Goal: Check status: Check status

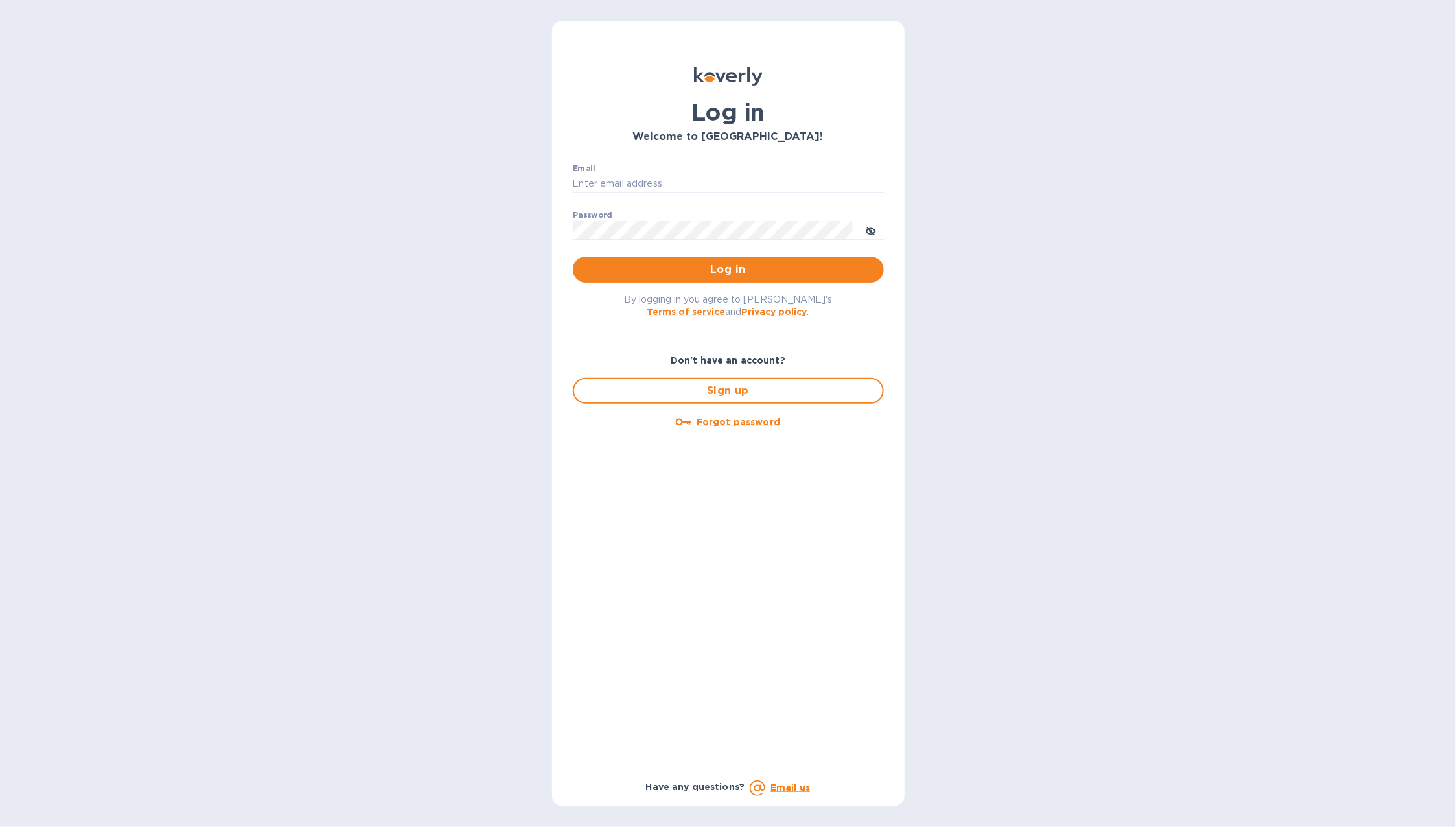
type input "b@corkhoarder.com"
click at [747, 256] on p "​" at bounding box center [728, 249] width 311 height 15
click at [737, 263] on span "Log in" at bounding box center [728, 269] width 290 height 16
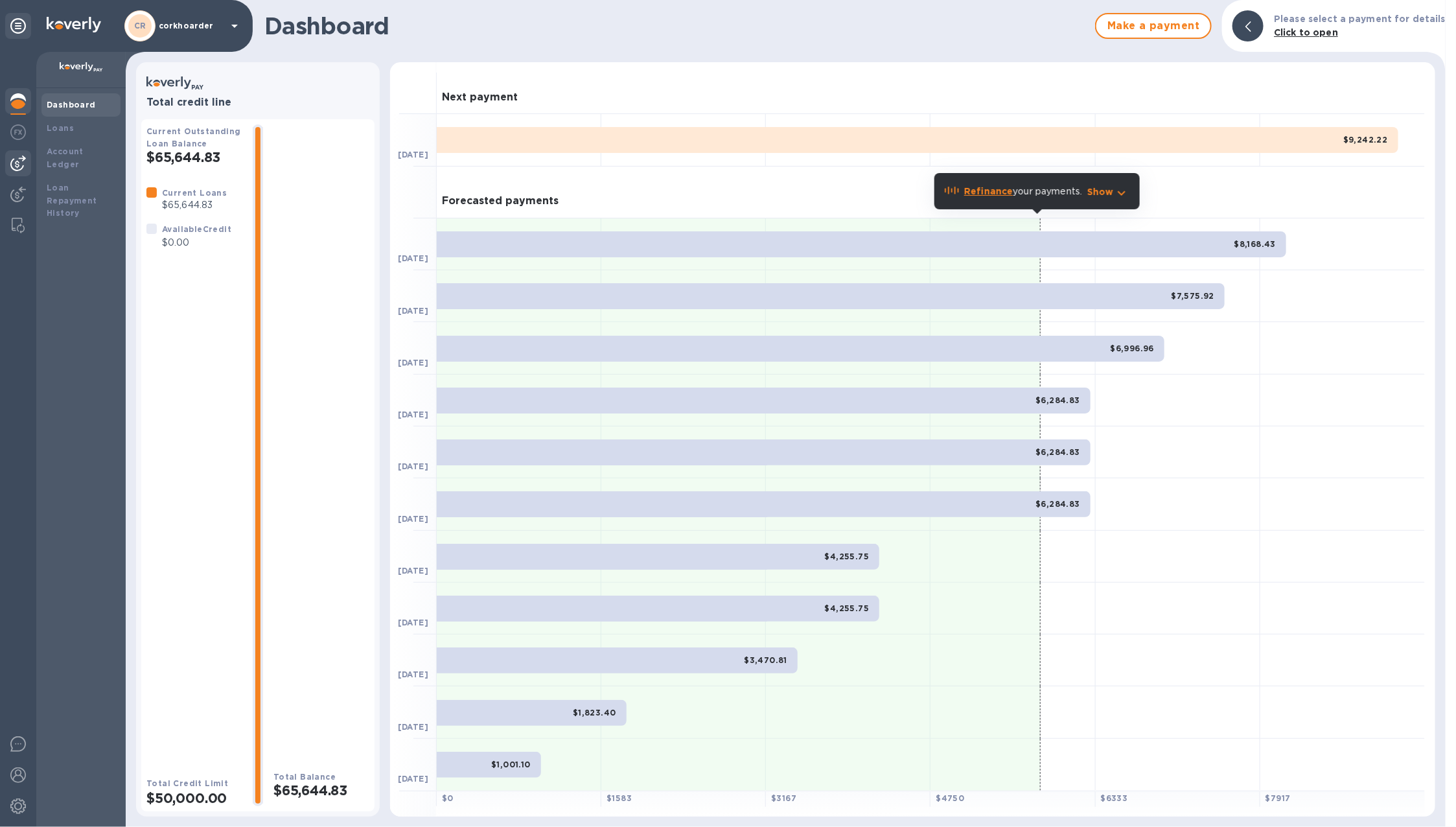
click at [19, 160] on img at bounding box center [18, 163] width 16 height 16
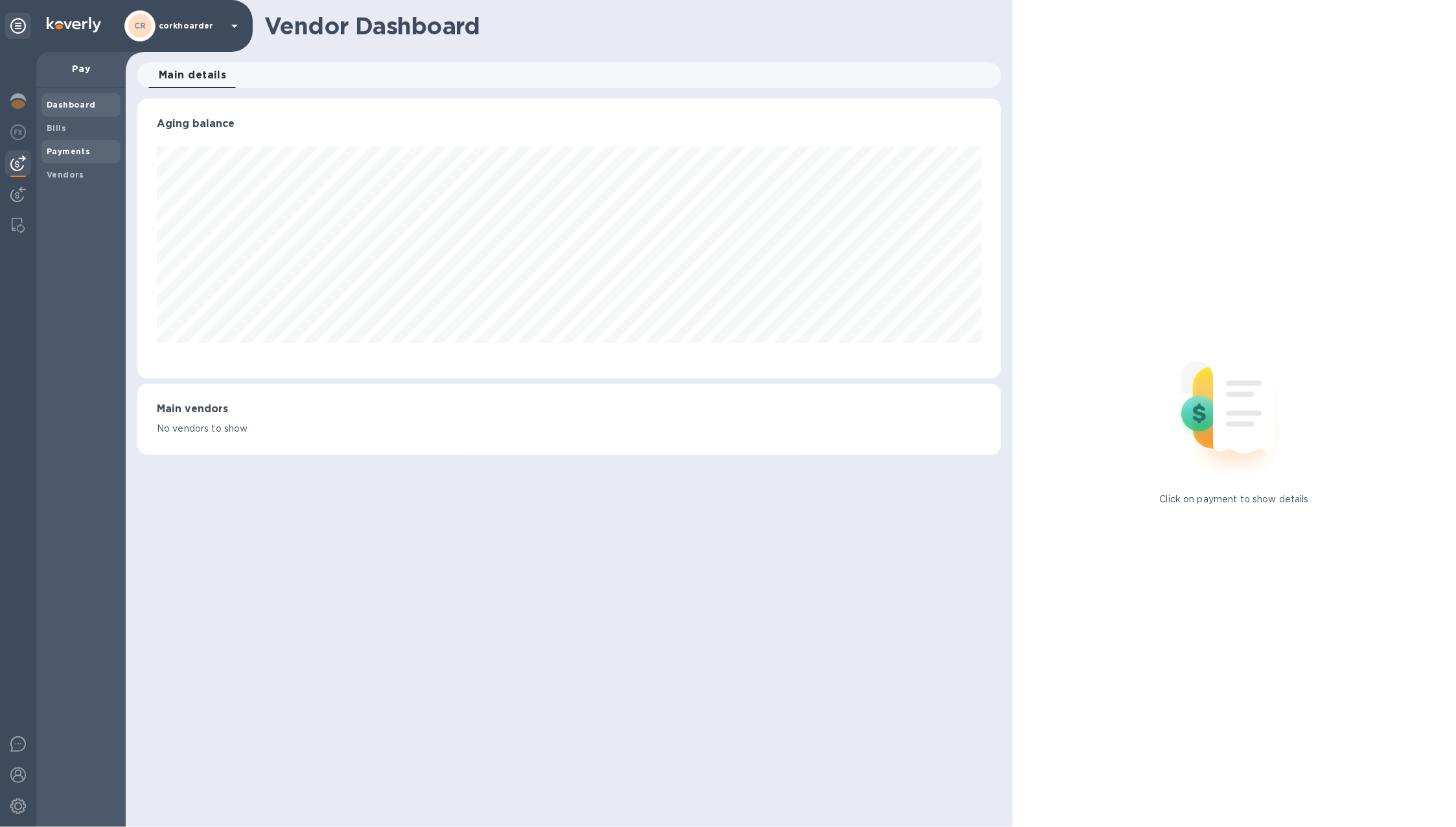
scroll to position [280, 864]
click at [64, 145] on span "Payments" at bounding box center [68, 151] width 44 height 13
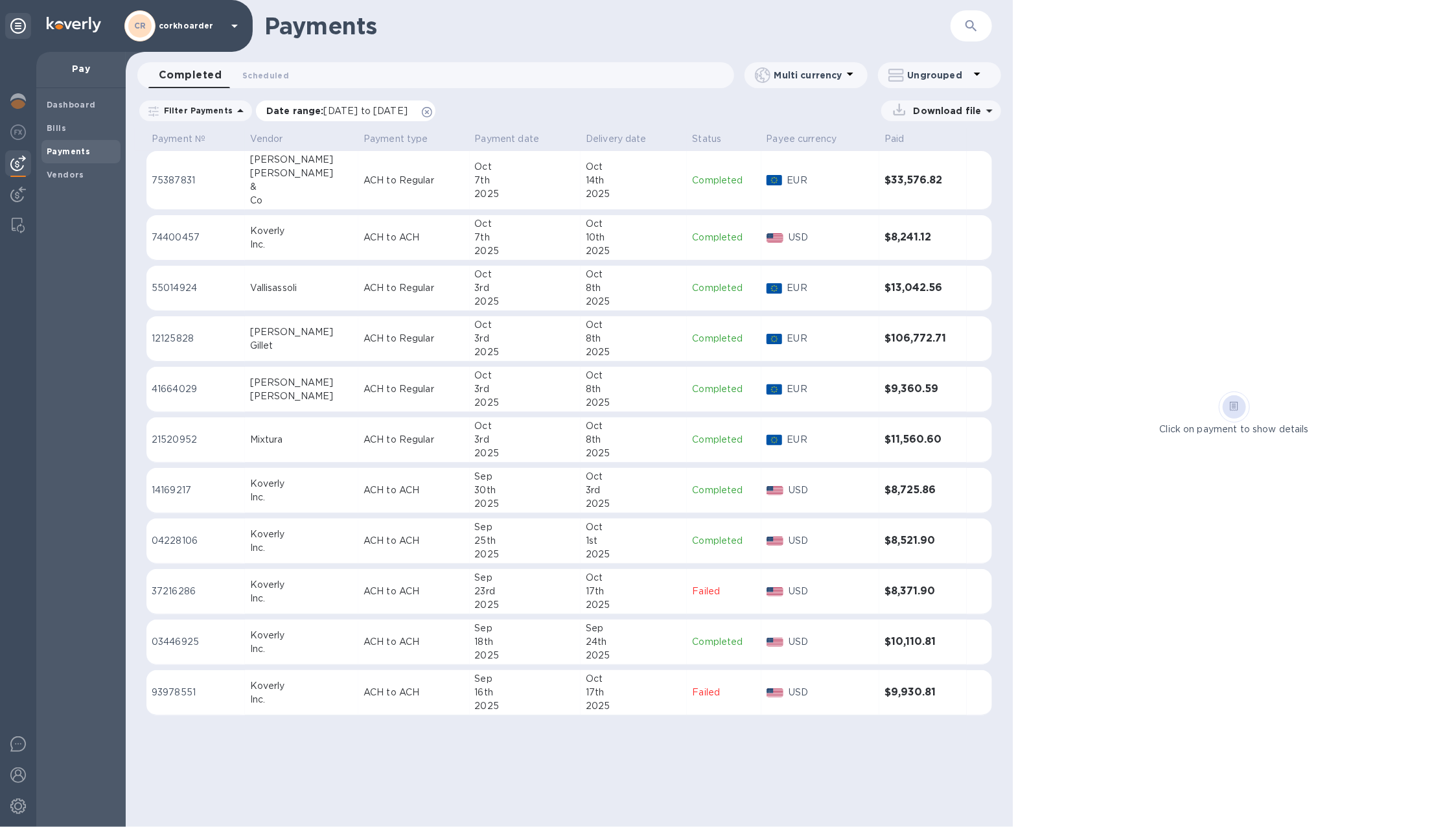
click at [432, 109] on icon at bounding box center [426, 112] width 10 height 10
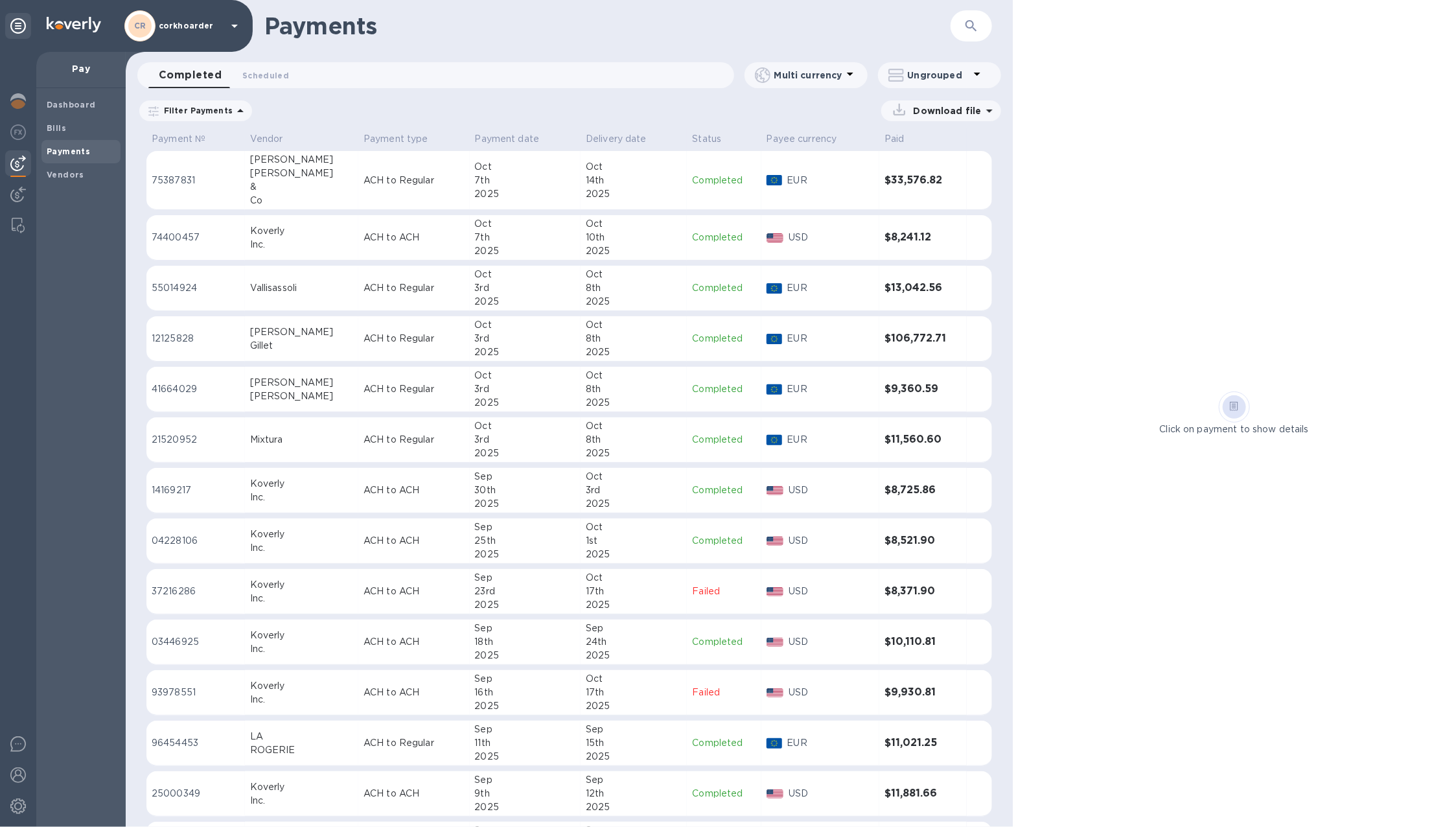
click at [475, 280] on div "Oct" at bounding box center [525, 275] width 101 height 14
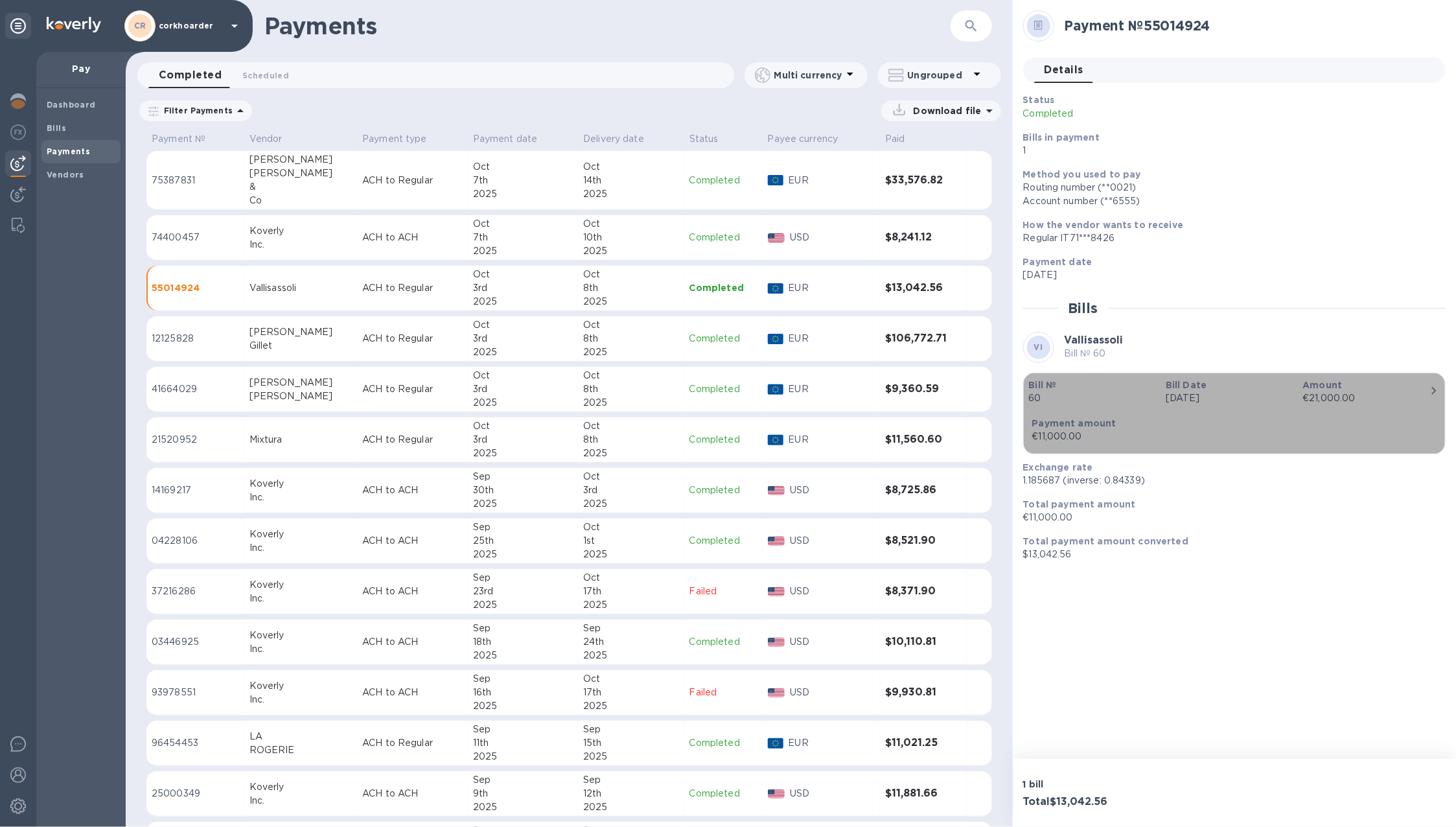
click at [1176, 388] on b "Bill Date" at bounding box center [1186, 385] width 41 height 10
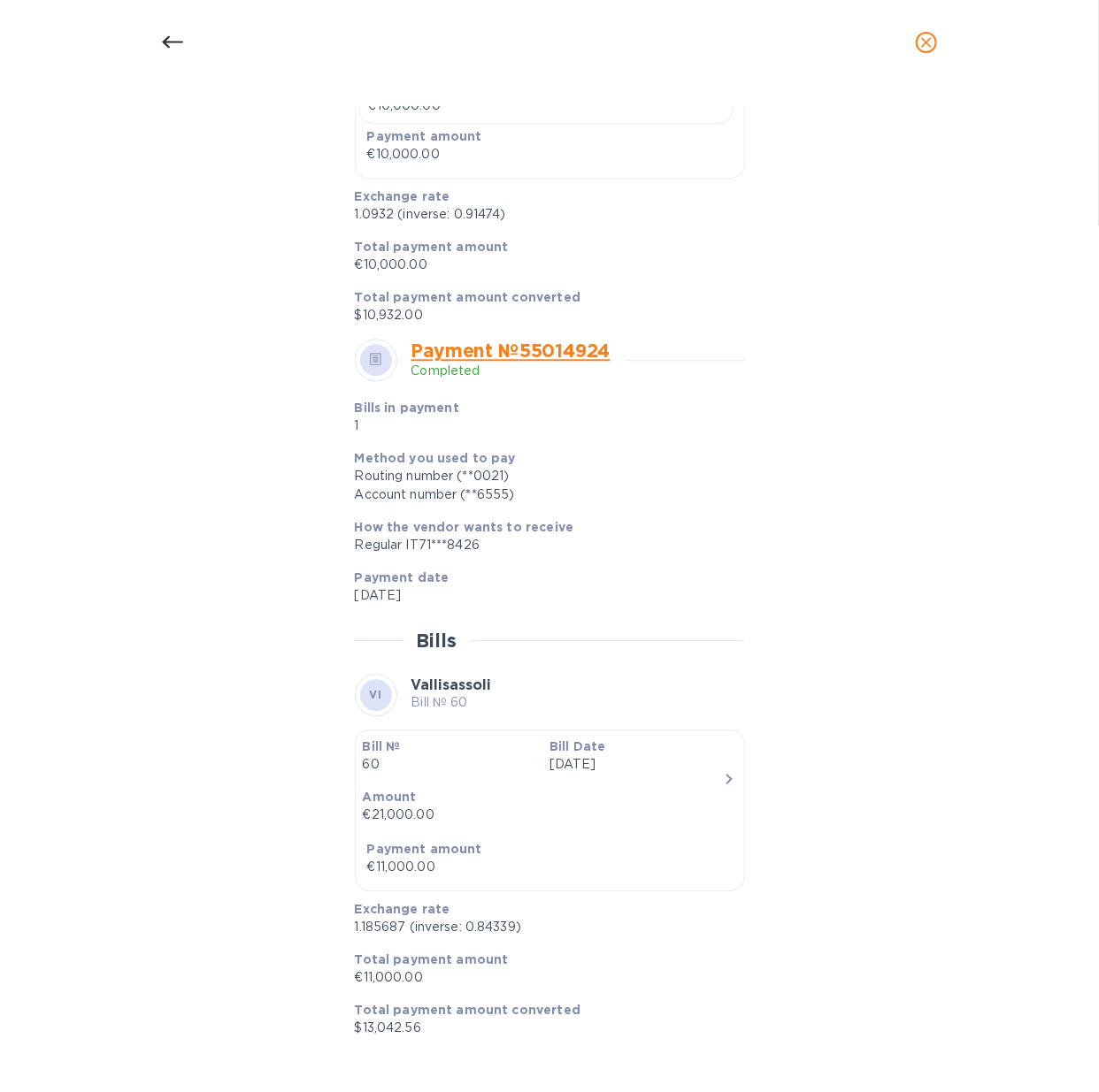
scroll to position [1508, 0]
click at [396, 163] on div "€10,000.00" at bounding box center [550, 155] width 366 height 19
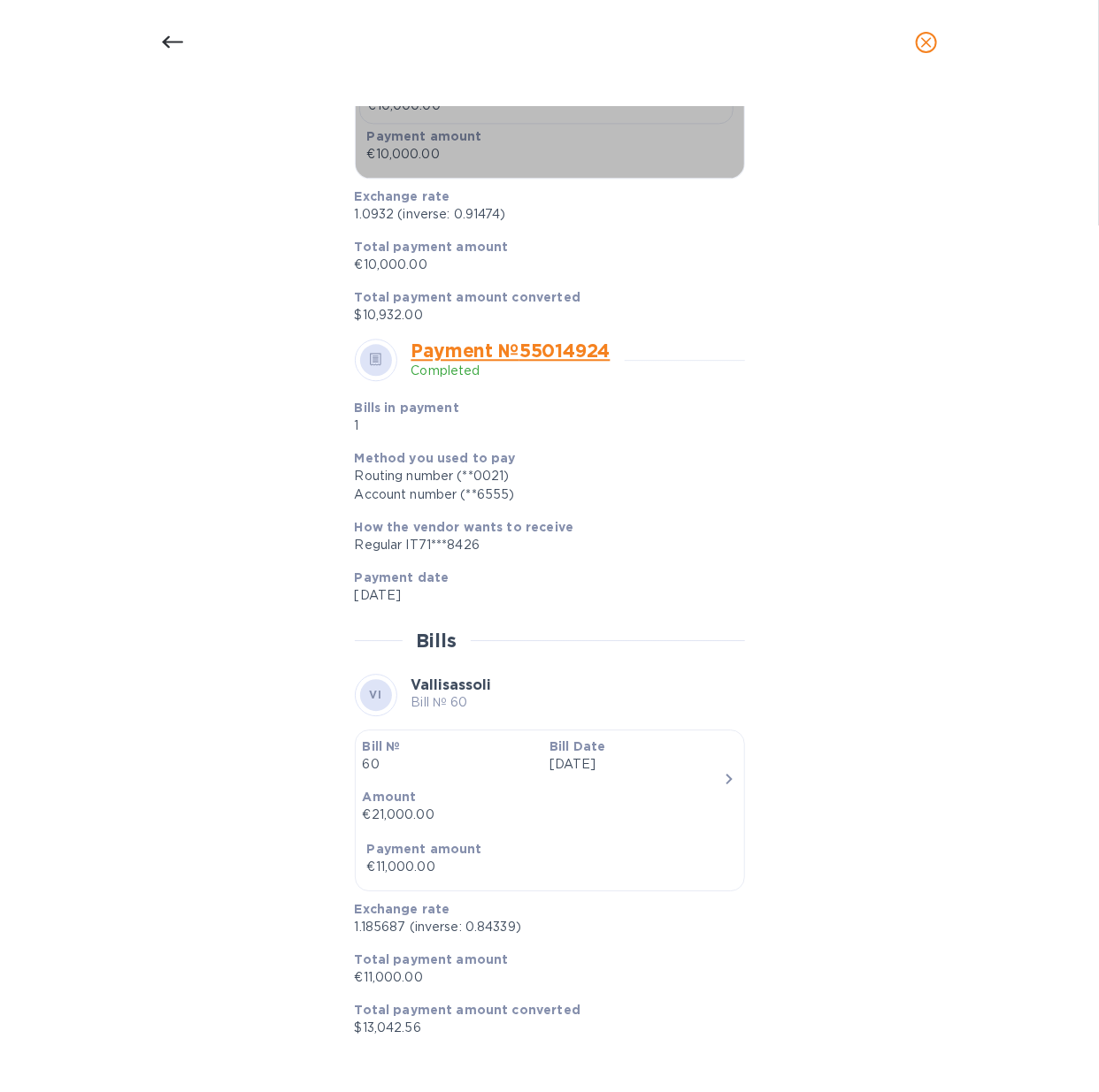
drag, startPoint x: 396, startPoint y: 474, endPoint x: 198, endPoint y: 445, distance: 200.1
click at [396, 163] on div "€10,000.00" at bounding box center [550, 155] width 366 height 19
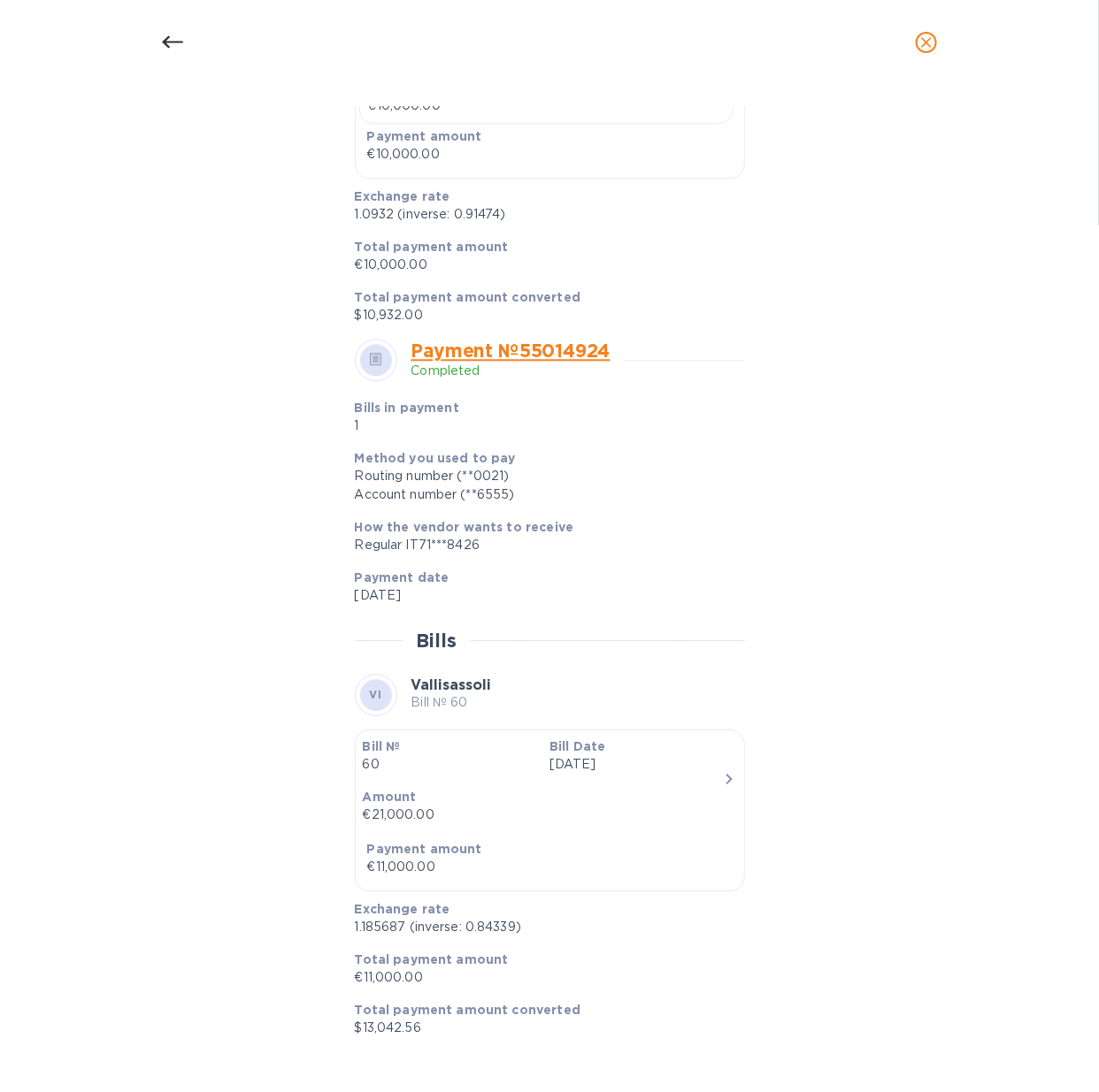
scroll to position [1826, 0]
drag, startPoint x: 425, startPoint y: 1029, endPoint x: 335, endPoint y: 1030, distance: 90.0
click at [335, 1030] on div "Bill details VI Vallisassoli Bill № 60 Completed Details 0 Timeline 0 Type Bill…" at bounding box center [549, 577] width 841 height 941
copy p "$13,042.56"
